Goal: Book appointment/travel/reservation

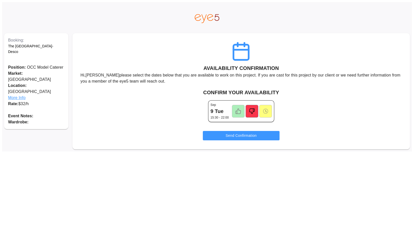
click at [237, 111] on icon at bounding box center [238, 111] width 6 height 6
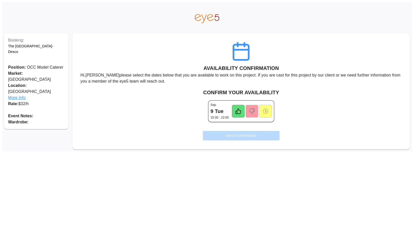
click at [238, 134] on button "Send Confirmation" at bounding box center [241, 135] width 77 height 9
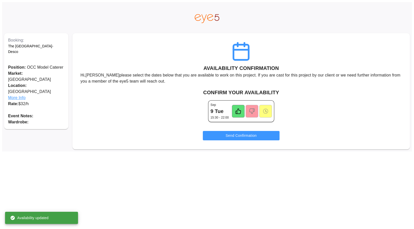
click at [133, 162] on body "Booking: The [GEOGRAPHIC_DATA] Position: OCC Model Caterer Market: [GEOGRAPHIC_…" at bounding box center [207, 116] width 410 height 229
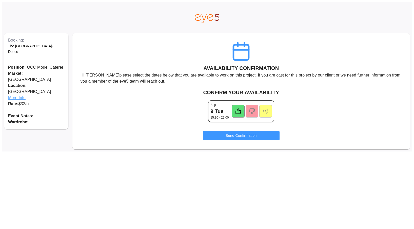
click at [148, 169] on body "Booking: The [GEOGRAPHIC_DATA] Position: OCC Model Caterer Market: [GEOGRAPHIC_…" at bounding box center [207, 116] width 410 height 229
